Goal: Find contact information: Find contact information

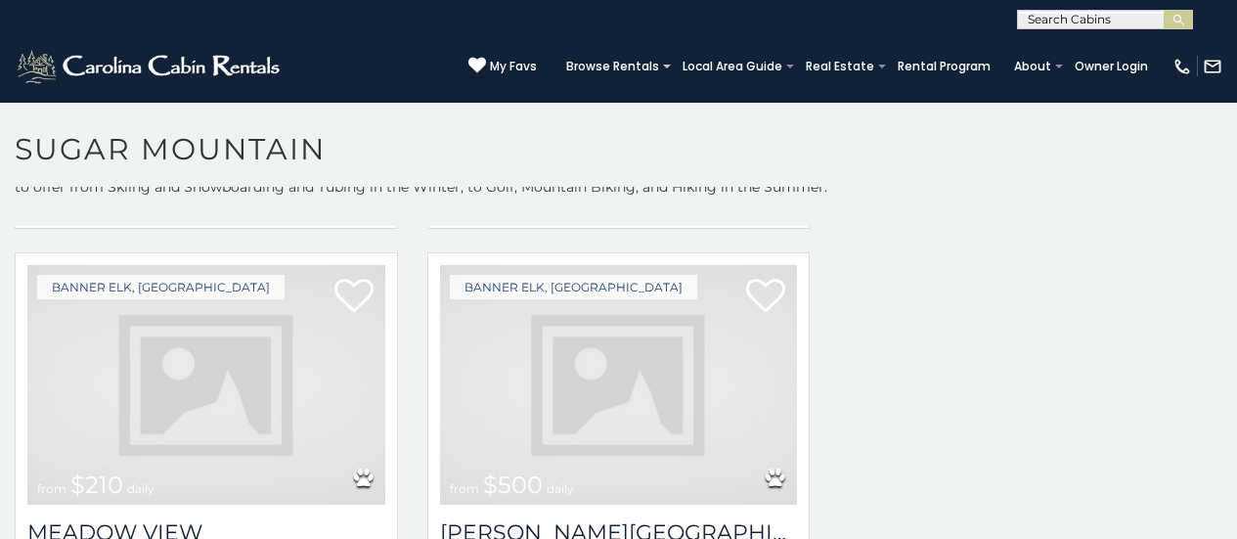
scroll to position [3357, 0]
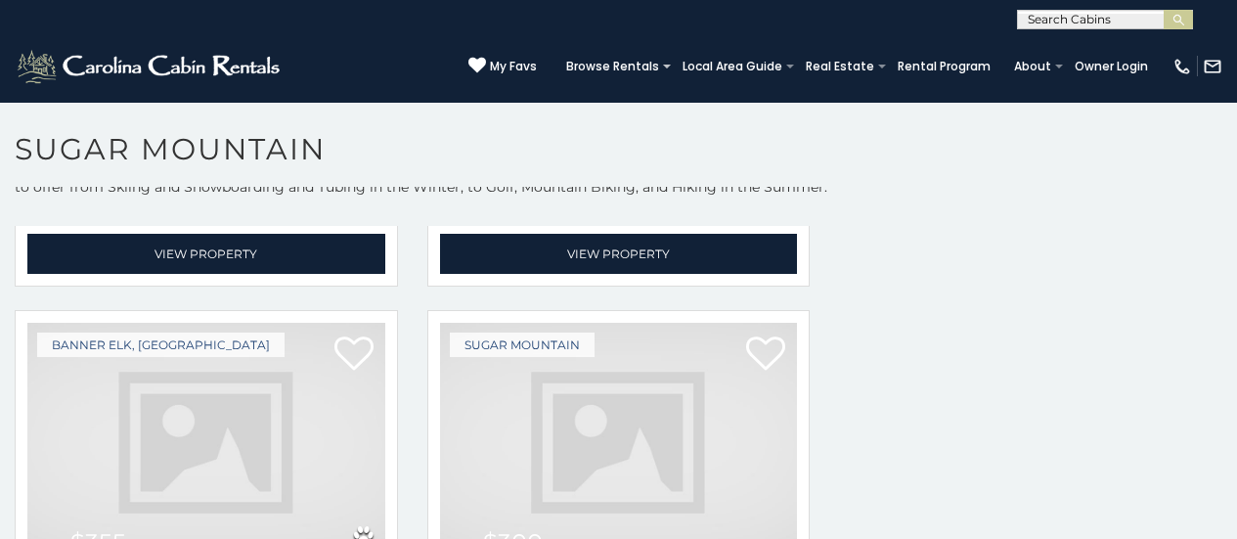
click at [480, 323] on img at bounding box center [619, 443] width 358 height 240
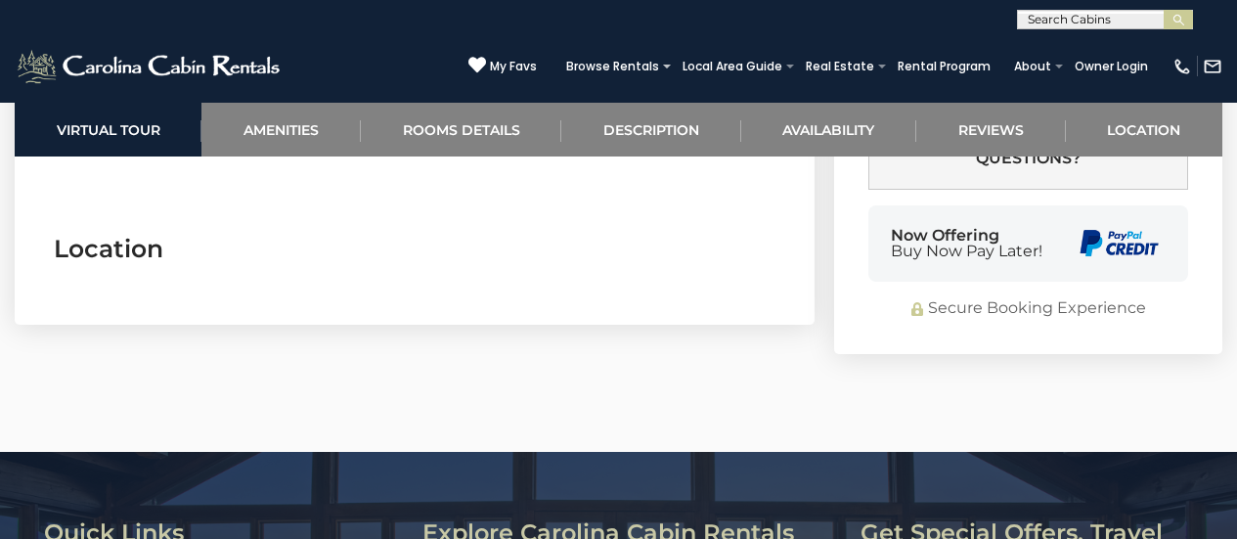
scroll to position [4460, 0]
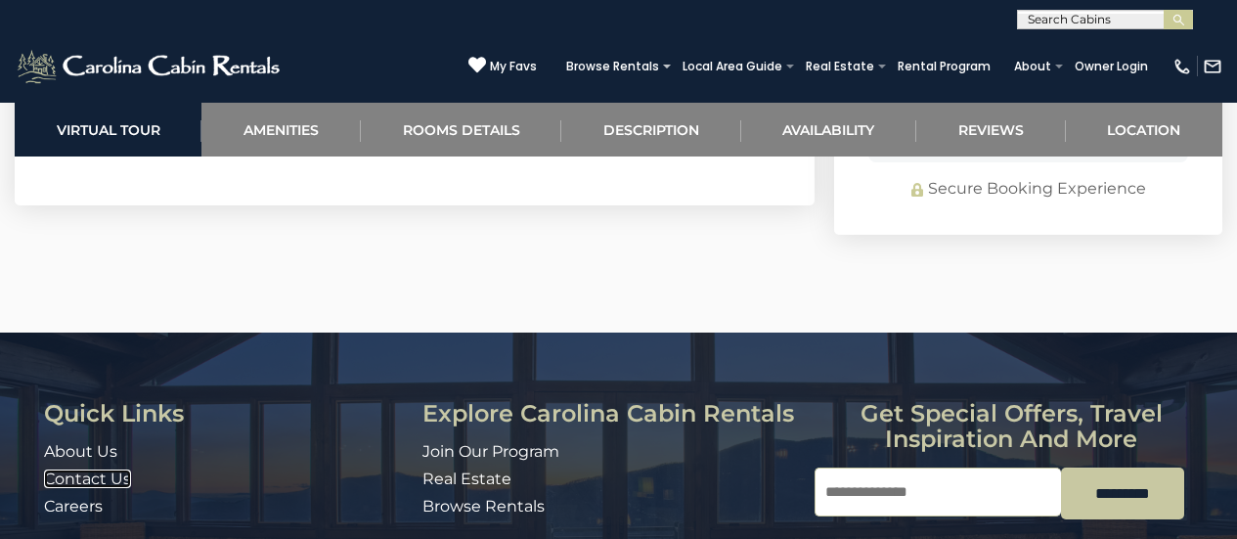
click at [69, 469] on link "Contact Us" at bounding box center [87, 478] width 87 height 19
